Goal: Navigation & Orientation: Find specific page/section

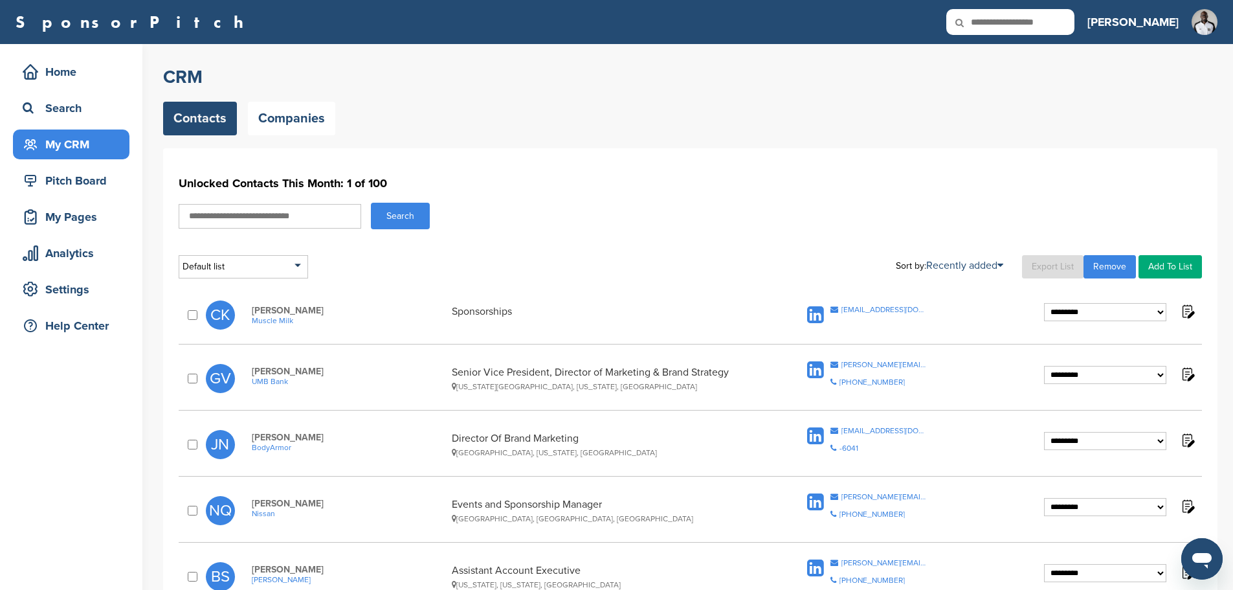
click at [68, 165] on div "Home Search My CRM Pitch Board My Pages Analytics Settings Help Center" at bounding box center [71, 202] width 142 height 316
click at [74, 177] on div "Pitch Board" at bounding box center [74, 180] width 110 height 23
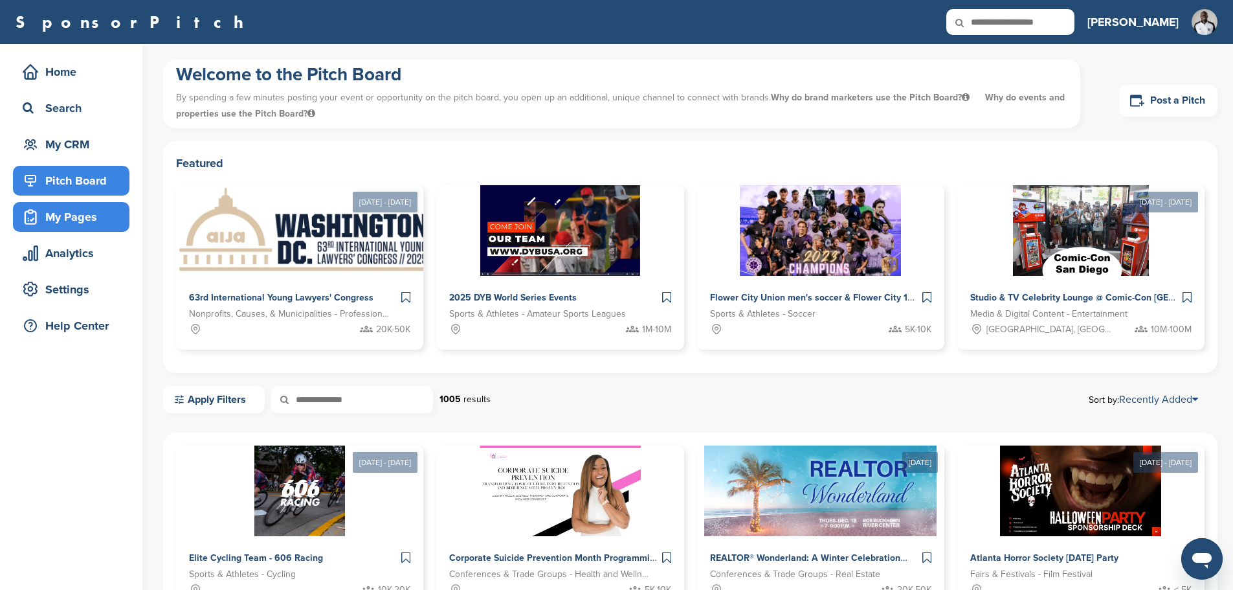
click at [82, 225] on div "My Pages" at bounding box center [74, 216] width 110 height 23
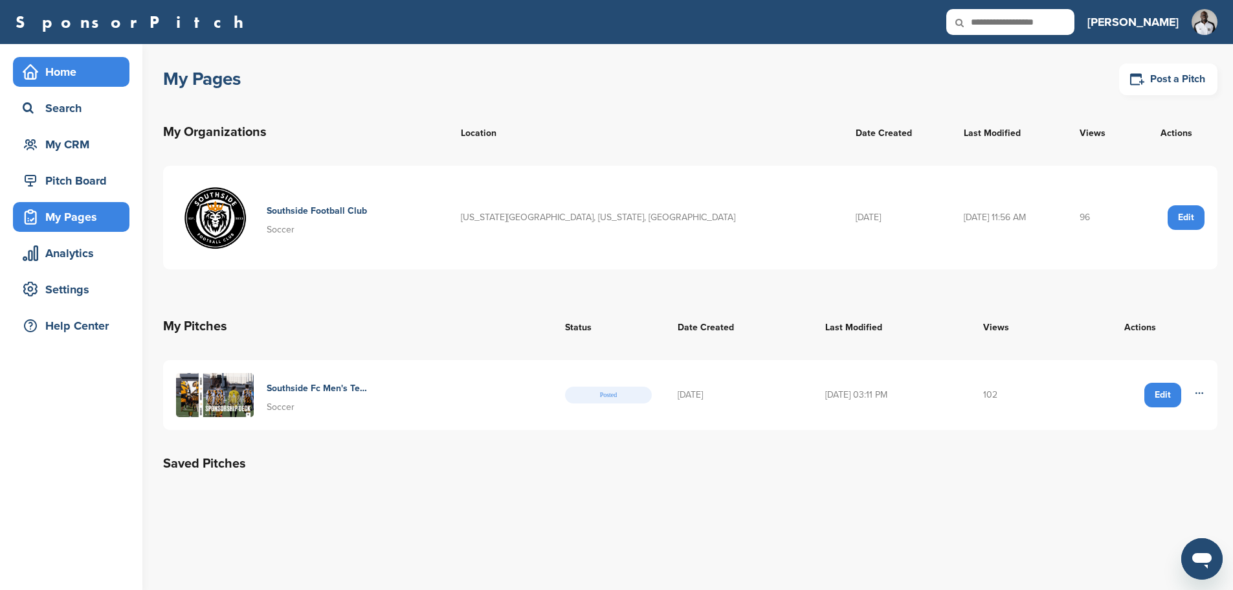
click at [56, 58] on div "Home" at bounding box center [71, 72] width 116 height 30
